Goal: Task Accomplishment & Management: Manage account settings

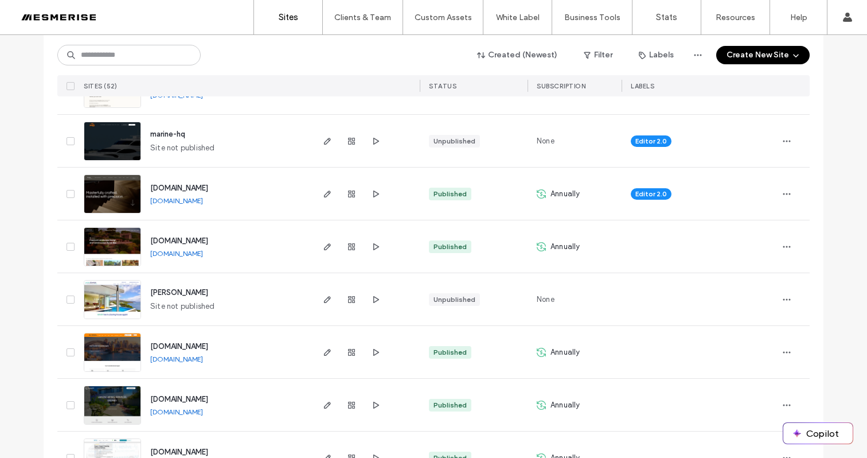
scroll to position [1019, 0]
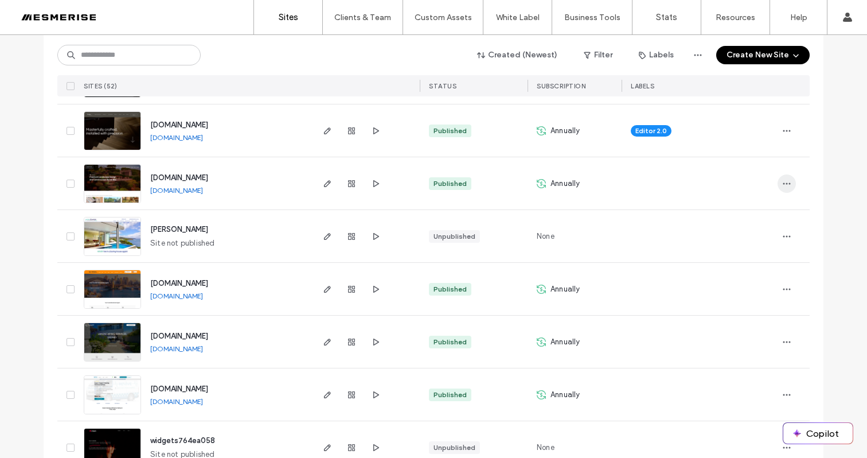
click at [782, 181] on icon "button" at bounding box center [786, 183] width 9 height 9
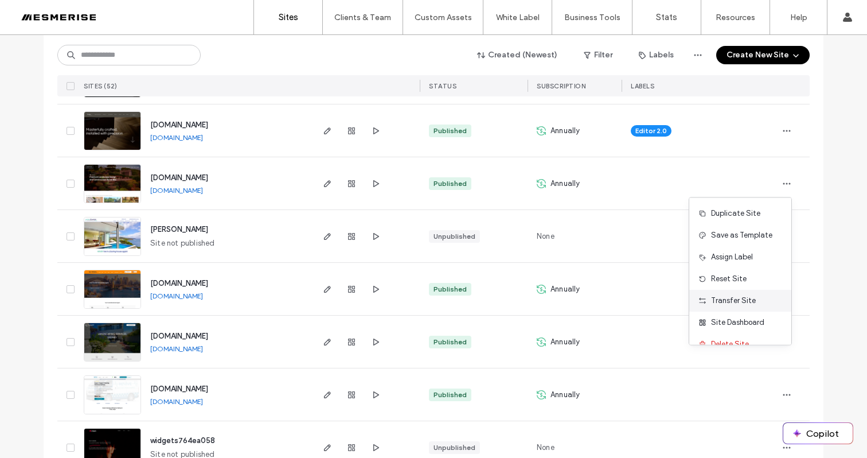
scroll to position [15, 0]
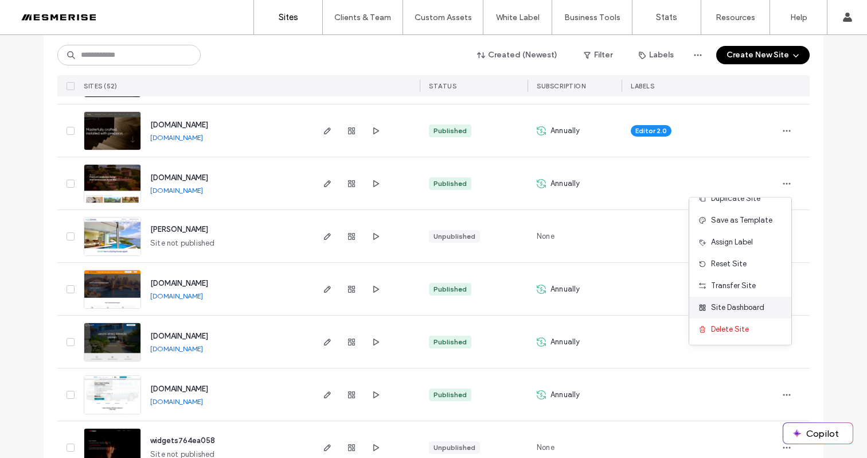
click at [755, 311] on span "Site Dashboard" at bounding box center [737, 307] width 53 height 11
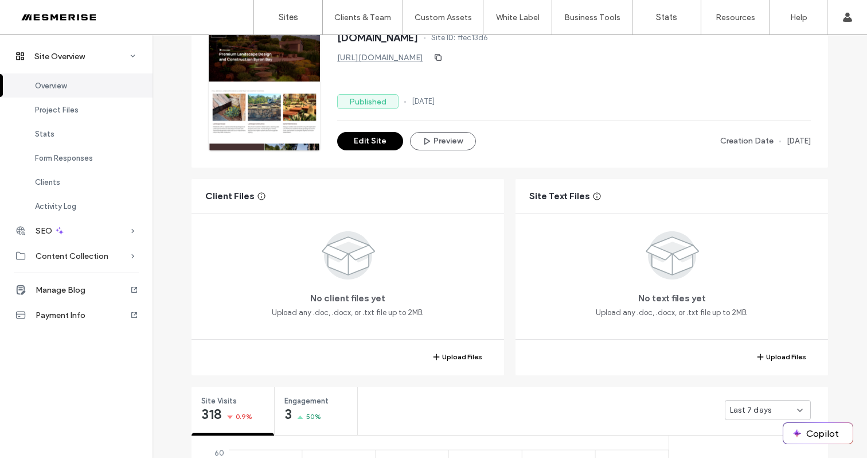
scroll to position [131, 0]
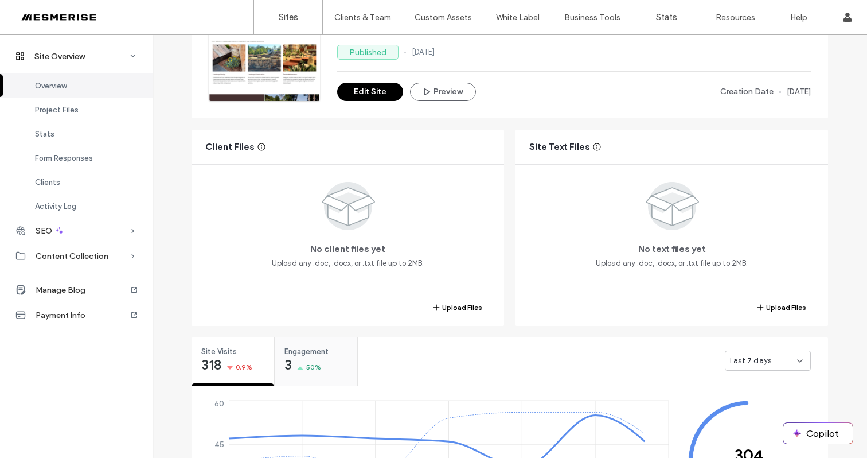
click at [293, 351] on span "Engagement" at bounding box center [313, 351] width 56 height 11
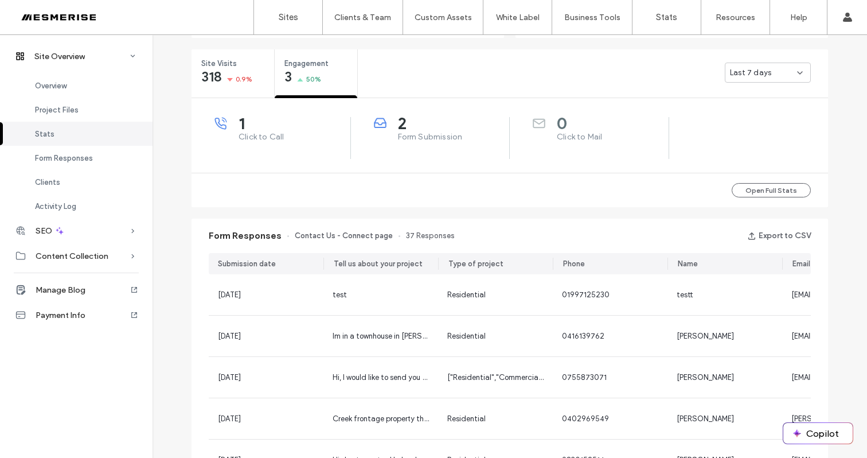
scroll to position [433, 0]
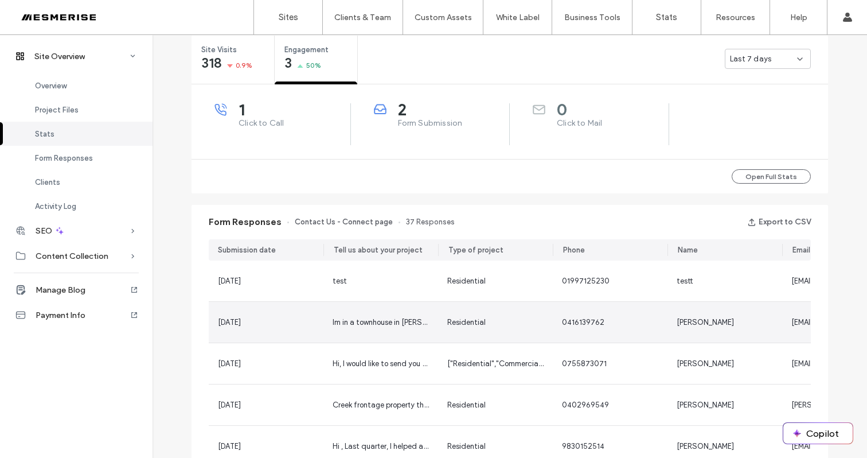
click at [427, 327] on div "Im in a townhouse in [PERSON_NAME][GEOGRAPHIC_DATA]. The garden is not big but …" at bounding box center [381, 322] width 115 height 41
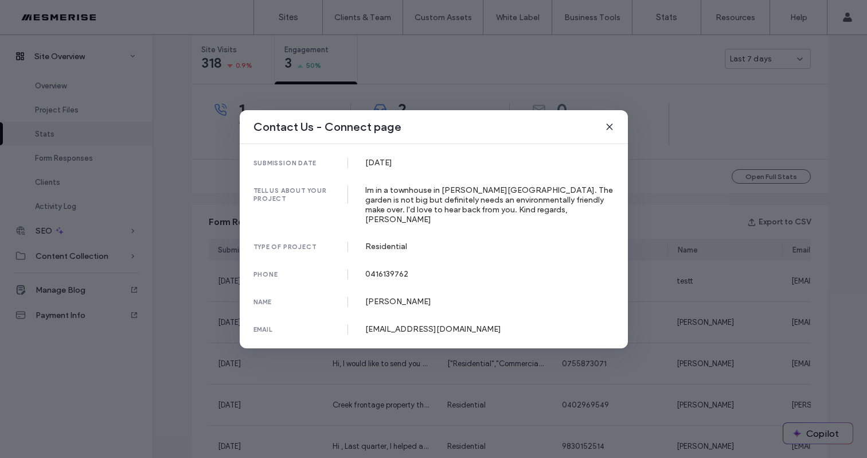
click at [615, 133] on div "Contact Us - Connect page" at bounding box center [434, 127] width 388 height 34
click at [610, 129] on use at bounding box center [609, 126] width 5 height 5
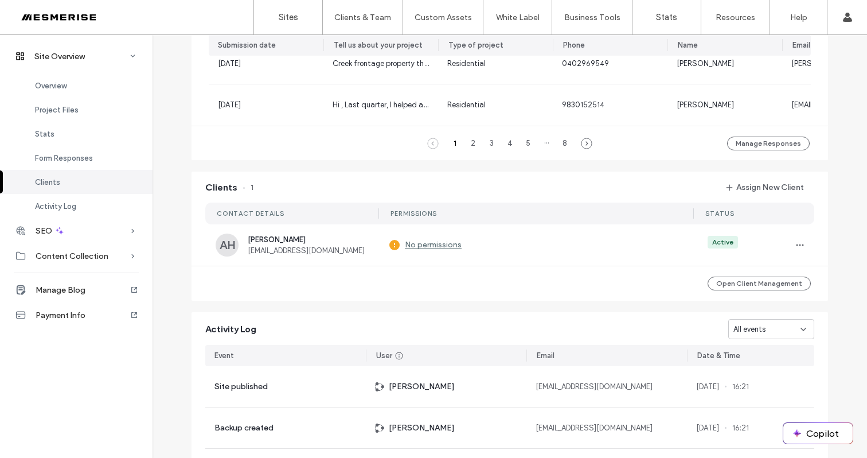
scroll to position [879, 0]
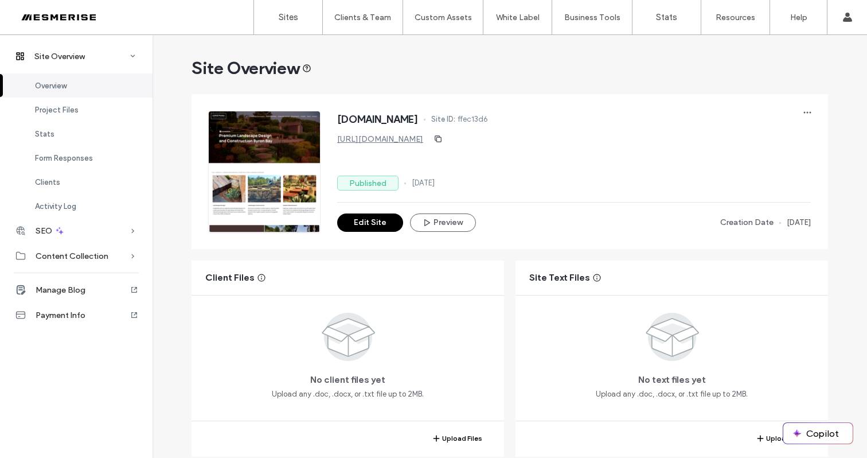
click at [82, 18] on div at bounding box center [74, 17] width 130 height 18
